Goal: Find specific page/section: Locate a particular part of the current website

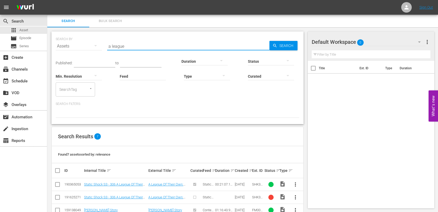
drag, startPoint x: 139, startPoint y: 48, endPoint x: 76, endPoint y: 47, distance: 63.4
click at [76, 47] on div "SEARCH BY Search By Assets Search ID, Title, Description, Keywords, or Category…" at bounding box center [178, 43] width 244 height 19
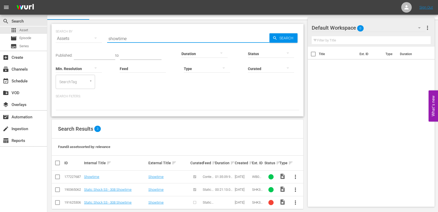
scroll to position [14, 0]
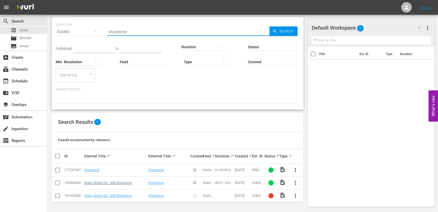
type input "showtime"
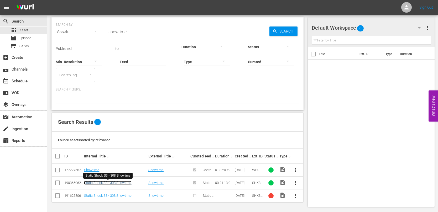
click at [109, 182] on link "Static Shock S3 - 308 Showtime" at bounding box center [108, 183] width 48 height 4
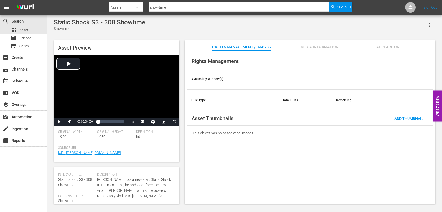
scroll to position [26, 0]
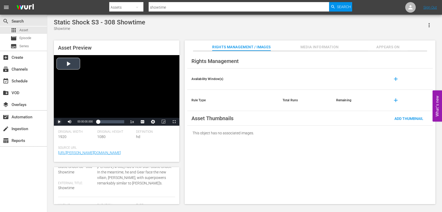
click at [59, 122] on span "Video Player" at bounding box center [59, 122] width 0 height 0
click at [146, 112] on span "Video Player" at bounding box center [145, 114] width 5 height 5
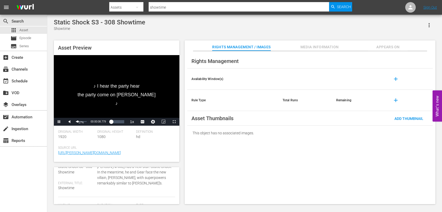
drag, startPoint x: 87, startPoint y: 123, endPoint x: 78, endPoint y: 123, distance: 9.5
click at [78, 122] on div "Volume Level" at bounding box center [77, 121] width 2 height 1
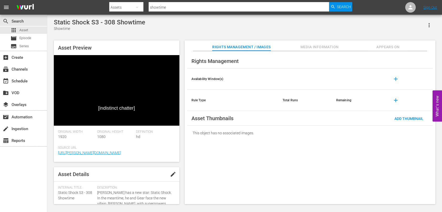
scroll to position [0, 0]
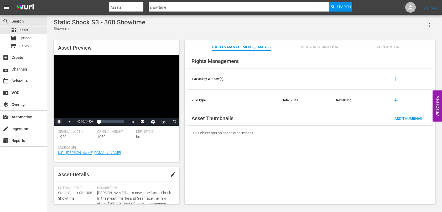
click at [59, 122] on span "Video Player" at bounding box center [59, 122] width 0 height 0
click at [182, 141] on div "Asset Preview ♪ Hey you got the sway don't go look away ♪ Video Player is loadi…" at bounding box center [244, 120] width 387 height 164
click at [107, 121] on div "Loaded : 10.85% 00:07:17.193 00:01:18.259" at bounding box center [111, 121] width 26 height 5
click at [116, 123] on div "00:15:00.104" at bounding box center [116, 121] width 0 height 5
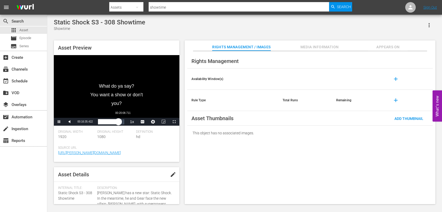
click at [123, 124] on div "Loaded : 83.03% 00:20:08.711 00:16:35.443" at bounding box center [111, 121] width 26 height 5
click at [28, 29] on div "apps Asset" at bounding box center [23, 30] width 47 height 7
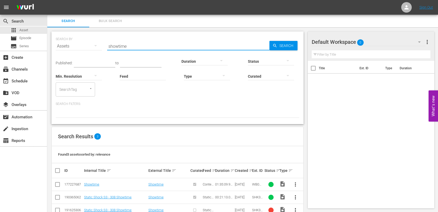
drag, startPoint x: 136, startPoint y: 45, endPoint x: 66, endPoint y: 44, distance: 70.4
click at [66, 44] on div "SEARCH BY Search By Assets Search ID, Title, Description, Keywords, or Category…" at bounding box center [178, 43] width 244 height 19
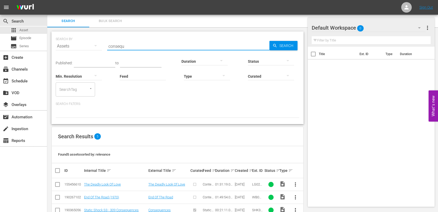
scroll to position [40, 0]
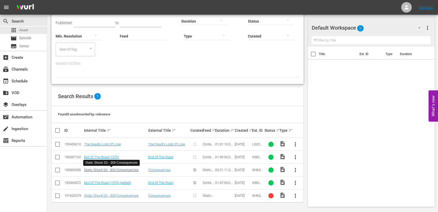
type input "consequ"
click at [127, 170] on link "Static Shock S3 - 309 Consequences" at bounding box center [111, 170] width 55 height 4
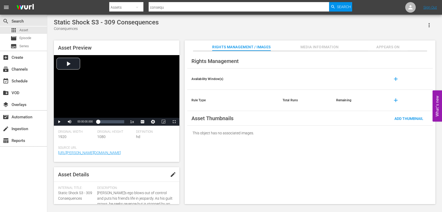
click at [273, 25] on div "Static Shock S3 - 309 Consequences Consequences" at bounding box center [245, 25] width 382 height 13
click at [59, 122] on span "Video Player" at bounding box center [59, 122] width 0 height 0
click at [146, 108] on span "Video Player" at bounding box center [145, 109] width 5 height 5
click at [104, 123] on div "Loaded : 8.02% 00:04:29.623 00:00:40.303" at bounding box center [111, 121] width 26 height 5
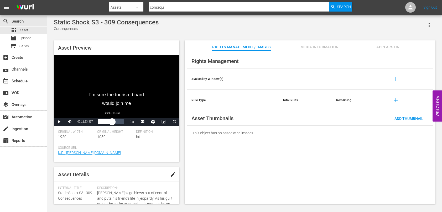
click at [112, 123] on div "Loaded : 29.77% 00:11:46.156 00:05:17.340" at bounding box center [111, 121] width 26 height 5
click at [122, 123] on div "Loaded : 63.32% 00:19:41.207 00:12:19.424" at bounding box center [111, 121] width 26 height 5
